Goal: Information Seeking & Learning: Learn about a topic

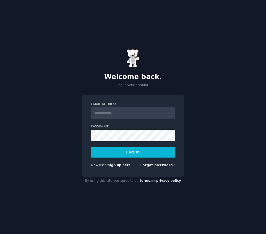
click at [136, 116] on input "Email Address" at bounding box center [133, 112] width 84 height 11
click at [126, 116] on input "Email Address" at bounding box center [133, 112] width 84 height 11
click at [200, 85] on div "Welcome back. Log in your account. Email Address Password Log In New user? Sign…" at bounding box center [133, 117] width 266 height 234
click at [116, 115] on input "Email Address" at bounding box center [133, 112] width 84 height 11
click at [203, 81] on div "Welcome back. Log in your account. Email Address Password Log In New user? Sign…" at bounding box center [133, 117] width 266 height 234
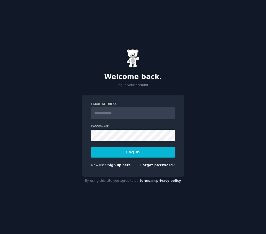
click at [210, 108] on div "Welcome back. Log in your account. Email Address Password Log In New user? Sign…" at bounding box center [133, 117] width 266 height 234
click at [128, 112] on input "Email Address" at bounding box center [133, 112] width 84 height 11
type input "**********"
click at [116, 150] on button "Log In" at bounding box center [133, 152] width 84 height 11
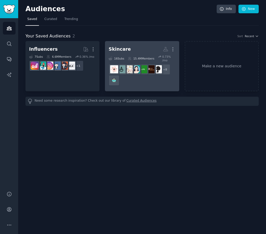
click at [150, 82] on dd "+ 8" at bounding box center [142, 74] width 67 height 25
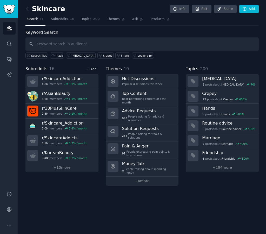
click at [91, 70] on link "+ Add" at bounding box center [92, 69] width 10 height 4
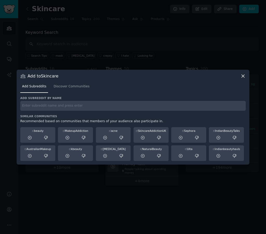
click at [84, 113] on div "Add subreddit by name Similar Communities Recommended based on communities that…" at bounding box center [133, 128] width 226 height 65
click at [80, 106] on input "text" at bounding box center [133, 106] width 226 height 10
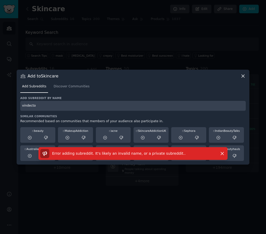
click at [80, 106] on input "vindecto" at bounding box center [133, 106] width 226 height 10
drag, startPoint x: 43, startPoint y: 106, endPoint x: 17, endPoint y: 105, distance: 26.3
click at [17, 105] on div "Add to Skincare Add Subreddits Discover Communities Add subreddit by name vind …" at bounding box center [133, 117] width 233 height 95
paste input "ictapoc"
type input "vindictapoc"
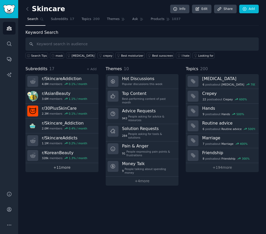
click at [68, 167] on link "+ 11 more" at bounding box center [61, 167] width 73 height 9
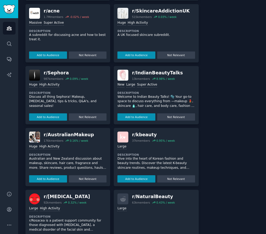
scroll to position [520, 0]
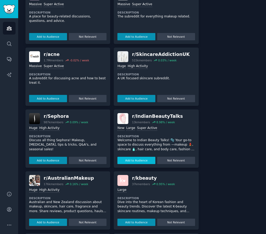
click at [130, 160] on button "Add to Audience" at bounding box center [137, 160] width 38 height 7
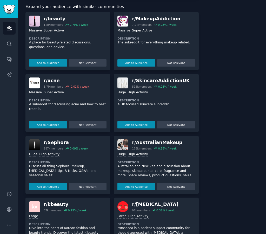
scroll to position [482, 0]
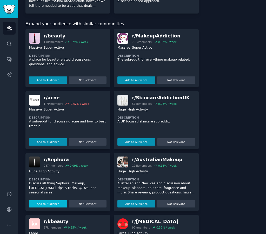
click at [43, 202] on button "Add to Audience" at bounding box center [48, 203] width 38 height 7
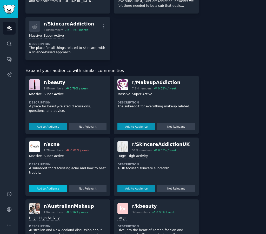
click at [47, 191] on button "Add to Audience" at bounding box center [48, 188] width 38 height 7
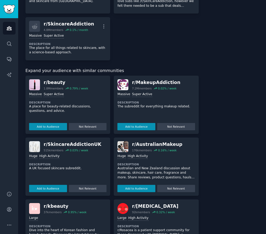
scroll to position [477, 0]
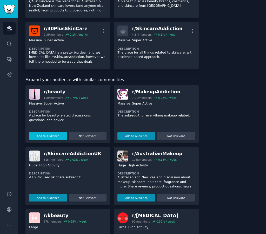
click at [41, 132] on button "Add to Audience" at bounding box center [48, 135] width 38 height 7
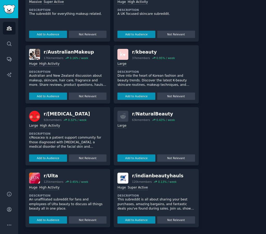
scroll to position [621, 0]
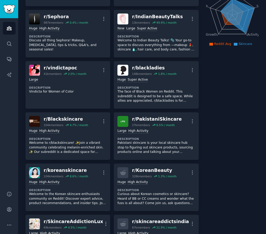
scroll to position [0, 0]
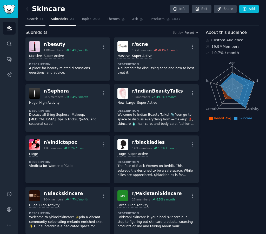
click at [37, 19] on span "Search" at bounding box center [32, 19] width 11 height 5
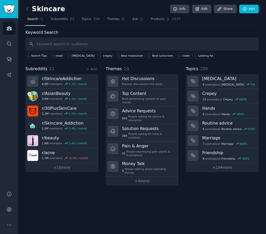
click at [74, 43] on input "text" at bounding box center [142, 43] width 234 height 13
type input "mask"
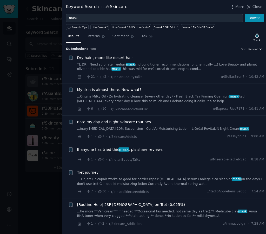
click at [256, 49] on span "Recent" at bounding box center [253, 49] width 9 height 4
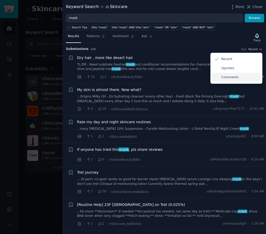
click at [230, 77] on p "Comments" at bounding box center [230, 77] width 17 height 5
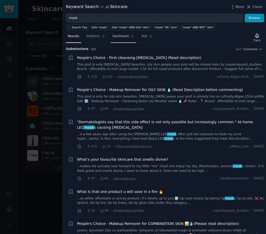
click at [119, 34] on link "Sentiment" at bounding box center [123, 37] width 25 height 11
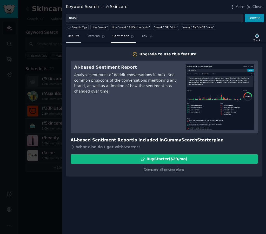
click at [71, 35] on span "Results" at bounding box center [73, 36] width 11 height 5
click at [250, 6] on icon at bounding box center [248, 6] width 5 height 5
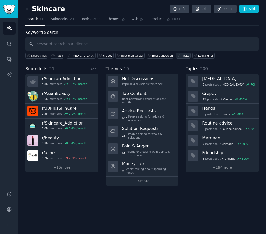
click at [182, 54] on div "I hate" at bounding box center [186, 56] width 8 height 4
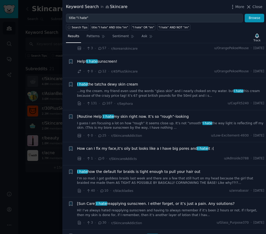
scroll to position [260, 0]
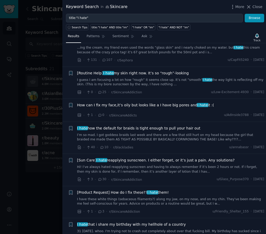
click at [101, 177] on span "30" at bounding box center [102, 179] width 9 height 5
click at [119, 158] on span "[Sun Care] I hate reapplying sunscreen. I either forget, or it’s just a pain. A…" at bounding box center [156, 160] width 158 height 5
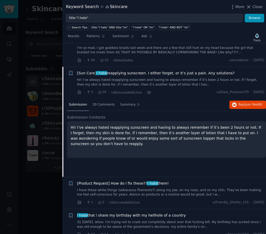
scroll to position [371, 0]
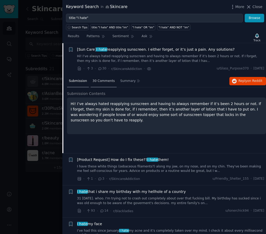
click at [106, 82] on span "30 Comments" at bounding box center [104, 81] width 22 height 5
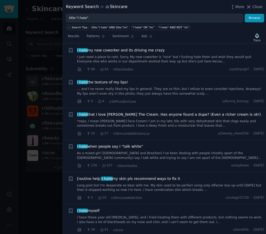
scroll to position [1065, 0]
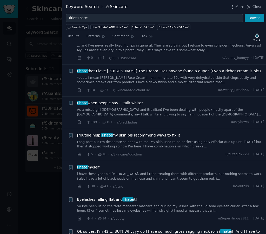
click at [107, 172] on link "i have these year old acne scars, and i tried treating them with different prod…" at bounding box center [171, 176] width 188 height 9
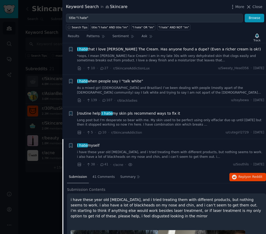
scroll to position [717, 0]
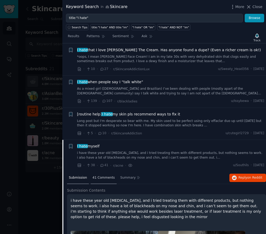
click at [99, 172] on div "41 Comments" at bounding box center [104, 178] width 26 height 12
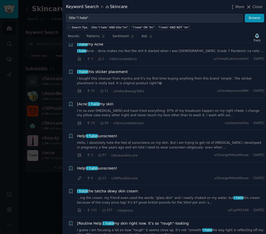
scroll to position [0, 0]
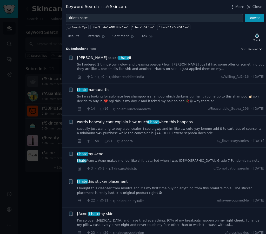
click at [257, 49] on button "Recent" at bounding box center [256, 49] width 14 height 4
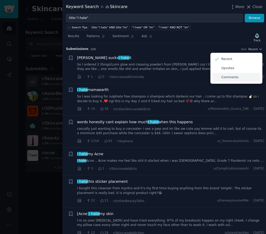
click at [235, 77] on p "Comments" at bounding box center [230, 77] width 17 height 5
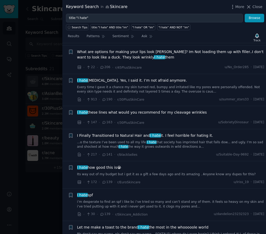
scroll to position [43, 0]
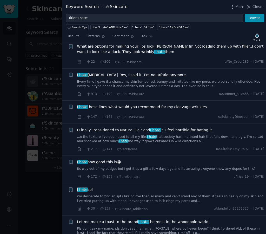
click at [149, 106] on span "I hate these lines what would you recommend for my cleavage wrinkles" at bounding box center [142, 106] width 130 height 5
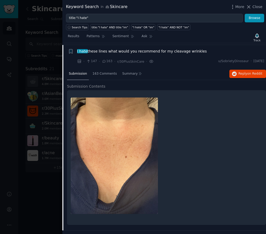
scroll to position [101, 0]
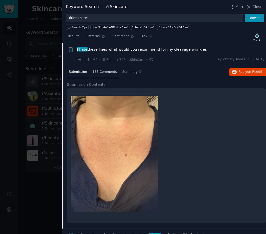
click at [102, 72] on span "163 Comments" at bounding box center [105, 72] width 24 height 5
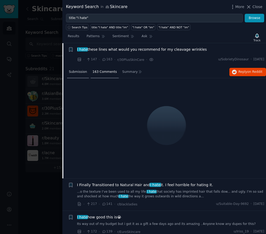
click at [82, 72] on span "Submission" at bounding box center [78, 72] width 18 height 5
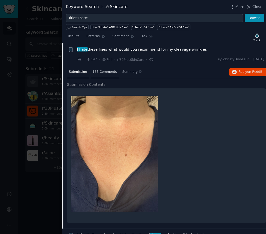
click at [111, 72] on span "163 Comments" at bounding box center [105, 72] width 24 height 5
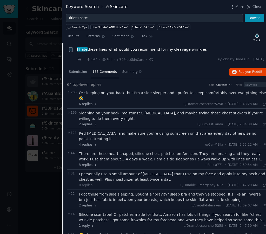
click at [155, 52] on span "I hate these lines what would you recommend for my cleavage wrinkles" at bounding box center [142, 49] width 130 height 5
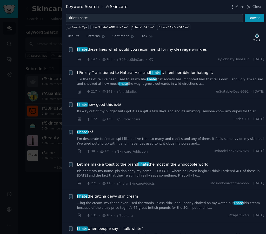
click at [158, 111] on link "Its way out of my budget but i got it as a gift a few days ago and its amazing …" at bounding box center [171, 111] width 188 height 5
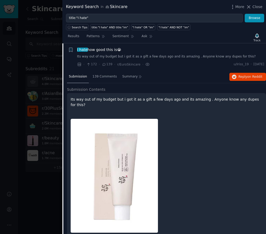
scroll to position [156, 0]
click at [103, 76] on span "139 Comments" at bounding box center [105, 76] width 24 height 5
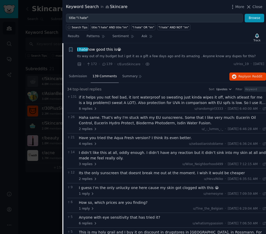
click at [149, 45] on li "+ I hate how good this is😭 Its way out of my budget but i got it as a gift a fe…" at bounding box center [164, 56] width 204 height 27
click at [161, 57] on link "Its way out of my budget but i got it as a gift a few days ago and its amazing …" at bounding box center [171, 56] width 188 height 5
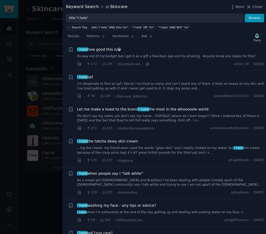
click at [160, 118] on link "Pls don't say my name, pls don't say my name....FOXTALE! where do I even begin?…" at bounding box center [171, 118] width 188 height 9
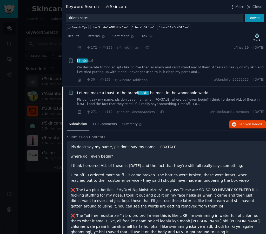
scroll to position [216, 0]
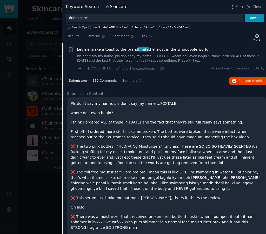
click at [97, 79] on span "110 Comments" at bounding box center [105, 81] width 24 height 5
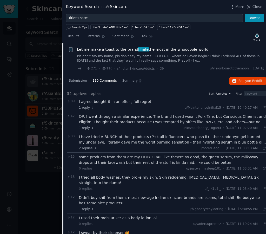
click at [147, 52] on span "Let me make a toast to the brand I hate the most in the whooooole world" at bounding box center [143, 49] width 132 height 5
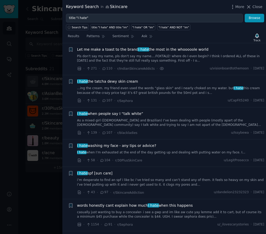
click at [163, 155] on div "I hate washing my face - any tips or advice? I hate when I’m exhausted at the e…" at bounding box center [171, 153] width 188 height 20
click at [136, 146] on span "I hate washing my face - any tips or advice?" at bounding box center [116, 145] width 79 height 5
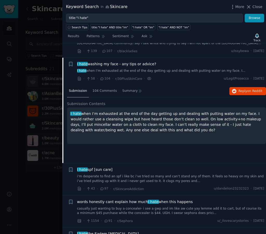
scroll to position [312, 0]
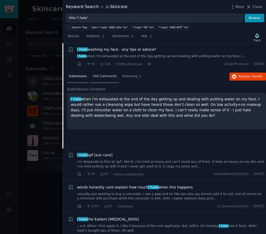
click at [105, 73] on div "104 Comments" at bounding box center [105, 77] width 28 height 12
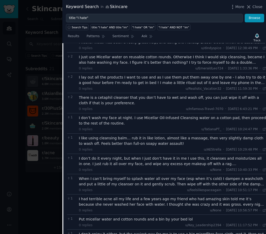
scroll to position [876, 0]
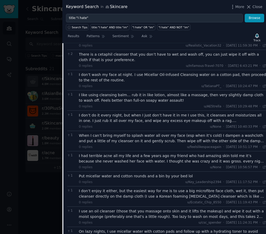
click at [158, 159] on div "I had terrible acne all my life and a few years ago my friend who had amazing s…" at bounding box center [173, 158] width 188 height 11
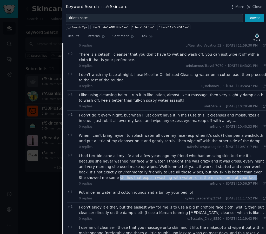
drag, startPoint x: 198, startPoint y: 173, endPoint x: 134, endPoint y: 178, distance: 64.0
click at [134, 178] on div "I had terrible acne all my life and a few years ago my friend who had amazing s…" at bounding box center [173, 166] width 188 height 27
copy div "studies that explain washing with water ruins the mocrobiome of your face"
